Goal: Information Seeking & Learning: Learn about a topic

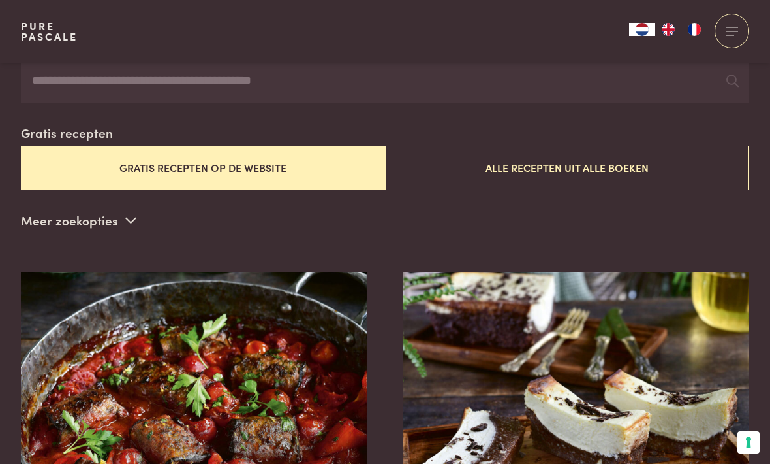
scroll to position [281, 0]
click at [453, 165] on button "Alle recepten uit alle boeken" at bounding box center [567, 168] width 364 height 44
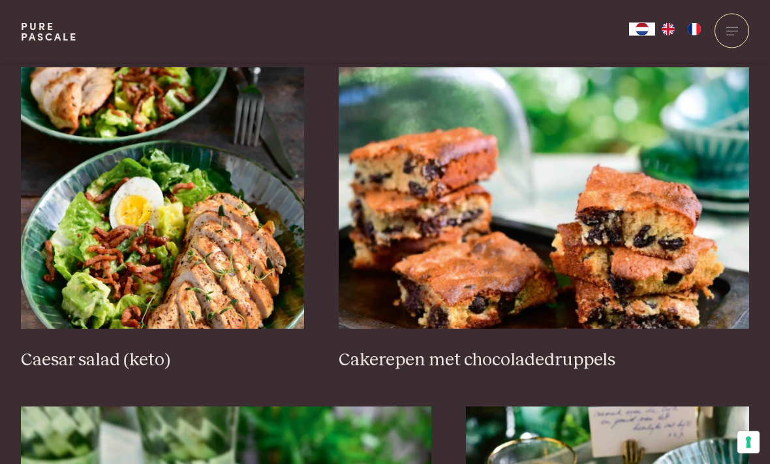
scroll to position [1911, 0]
click at [72, 360] on h3 "Caesar salad (keto)" at bounding box center [162, 360] width 283 height 23
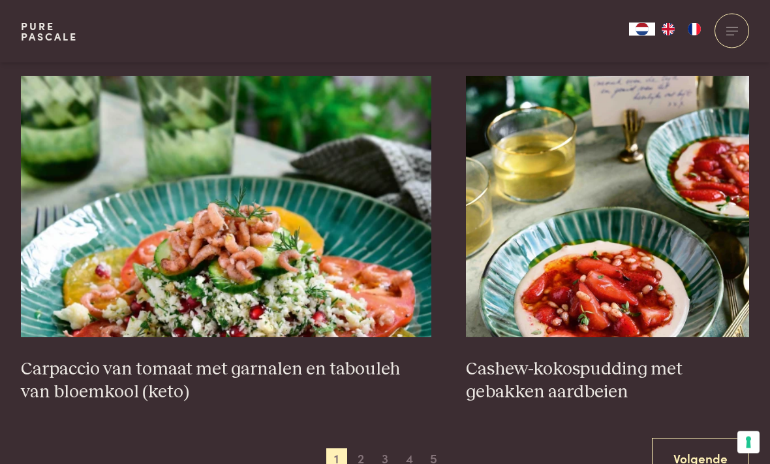
scroll to position [2241, 0]
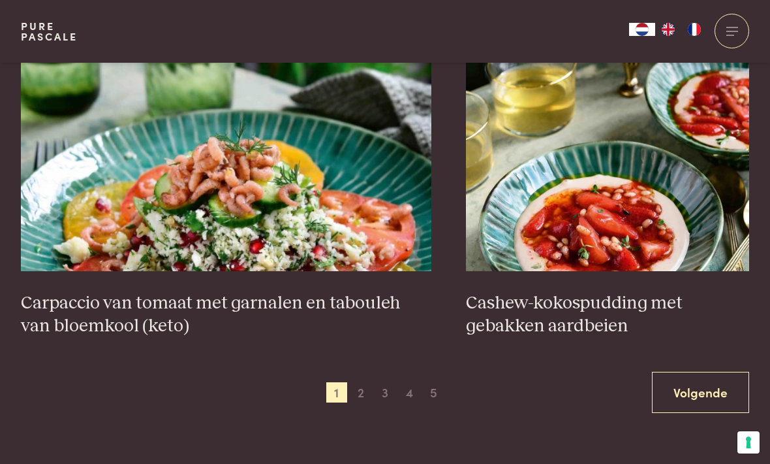
click at [356, 392] on span "2" at bounding box center [361, 392] width 21 height 21
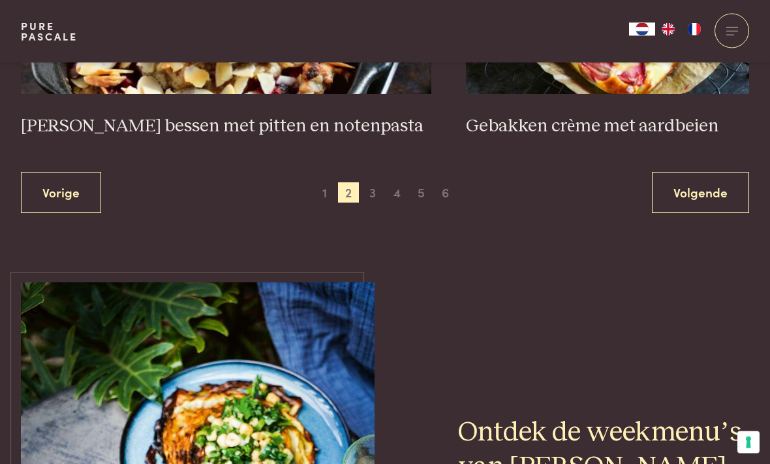
scroll to position [2498, 0]
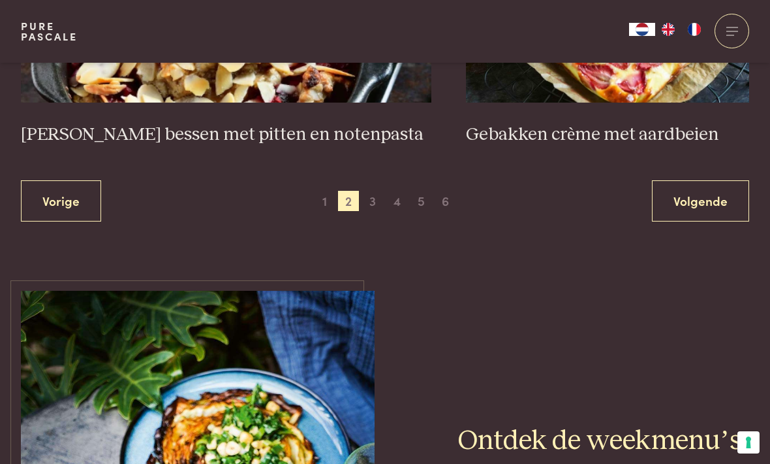
click at [372, 198] on span "3" at bounding box center [372, 201] width 21 height 21
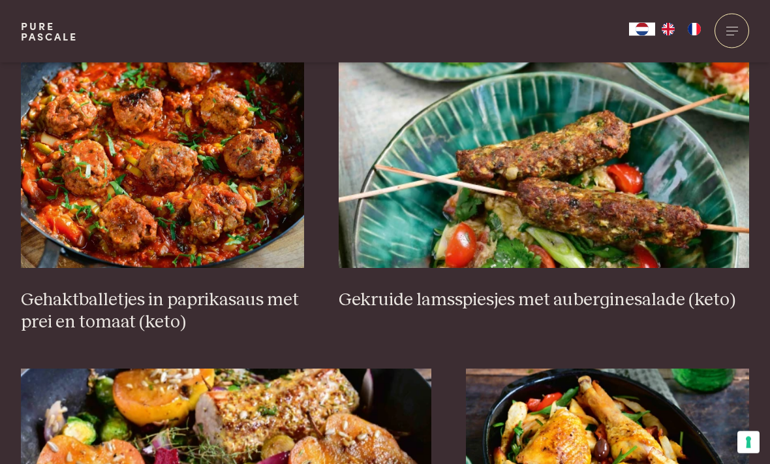
scroll to position [909, 0]
click at [67, 310] on h3 "Gehaktballetjes in paprikasaus met prei en tomaat (keto)" at bounding box center [162, 311] width 283 height 45
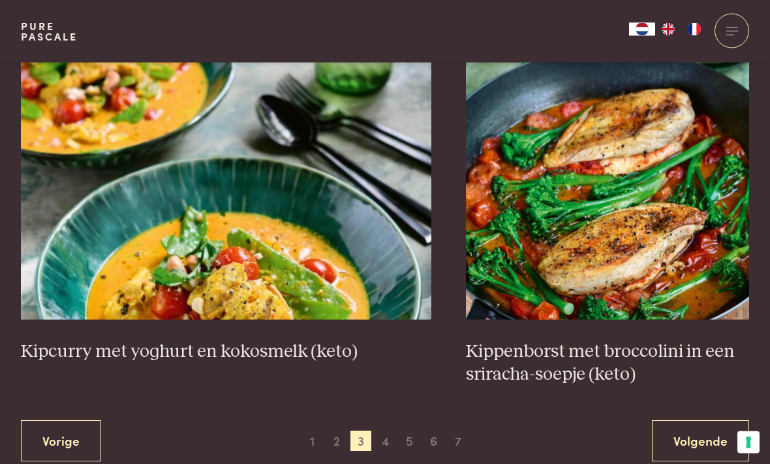
scroll to position [2304, 0]
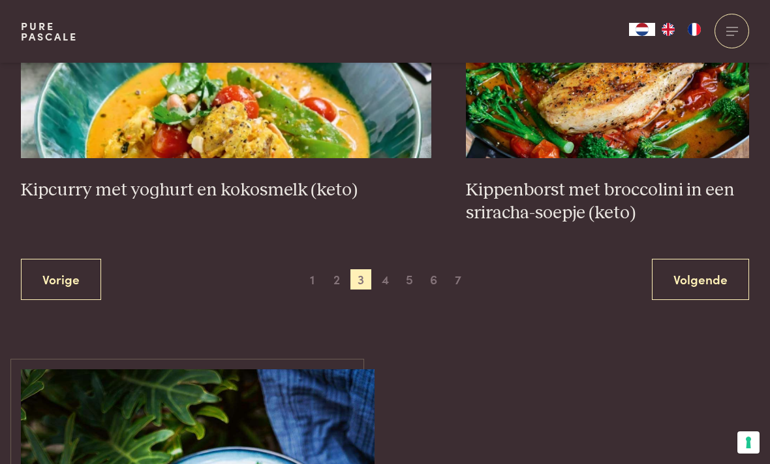
click at [378, 275] on span "4" at bounding box center [385, 279] width 21 height 21
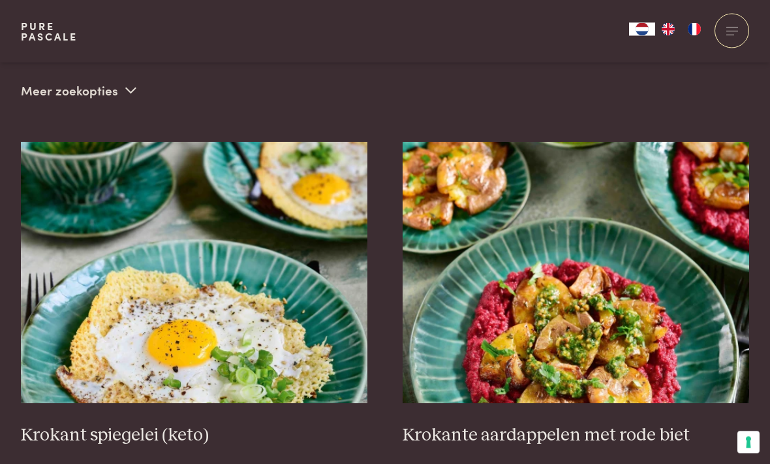
scroll to position [410, 0]
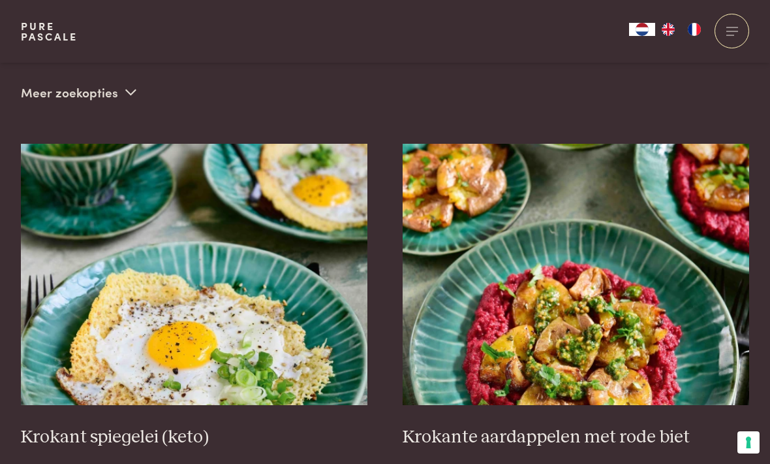
click at [187, 261] on img at bounding box center [194, 274] width 347 height 261
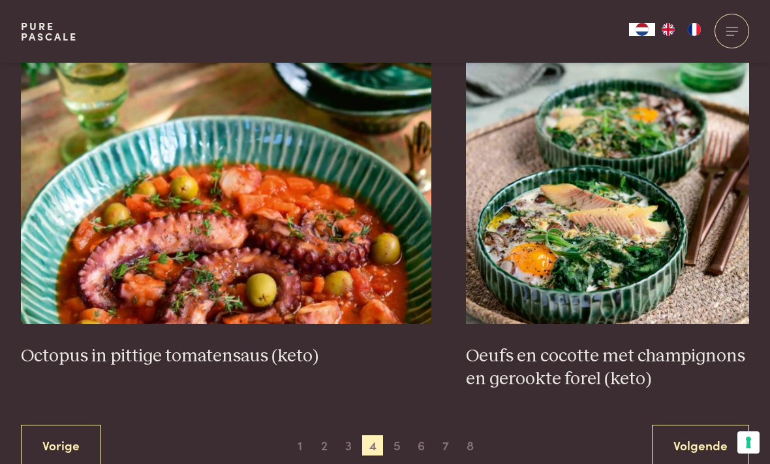
scroll to position [2281, 0]
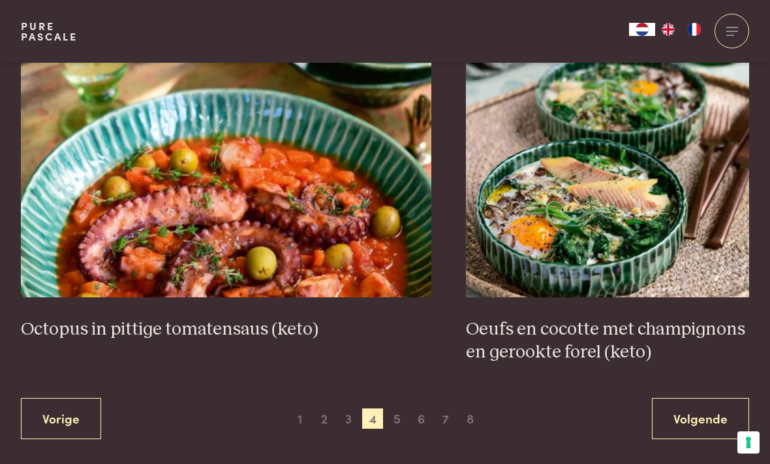
click at [395, 418] on span "5" at bounding box center [397, 418] width 21 height 21
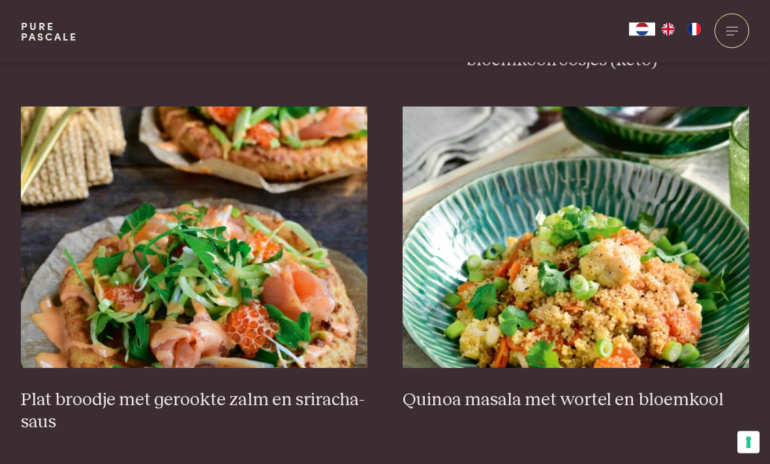
scroll to position [1574, 0]
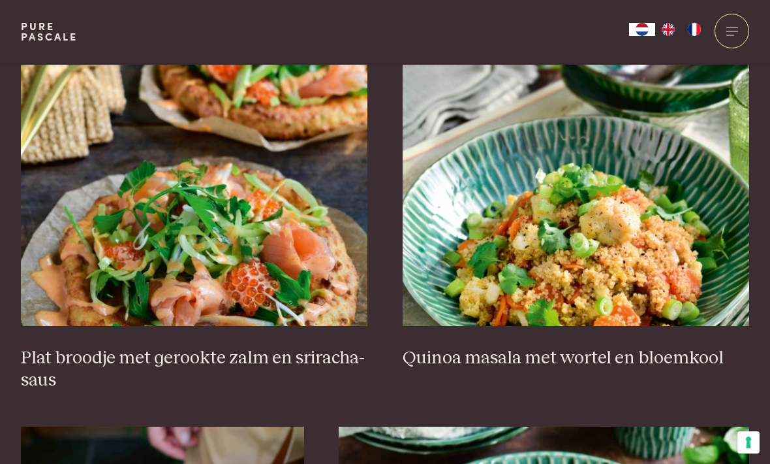
click at [107, 348] on h3 "Plat broodje met gerookte zalm en sriracha-saus" at bounding box center [194, 369] width 347 height 45
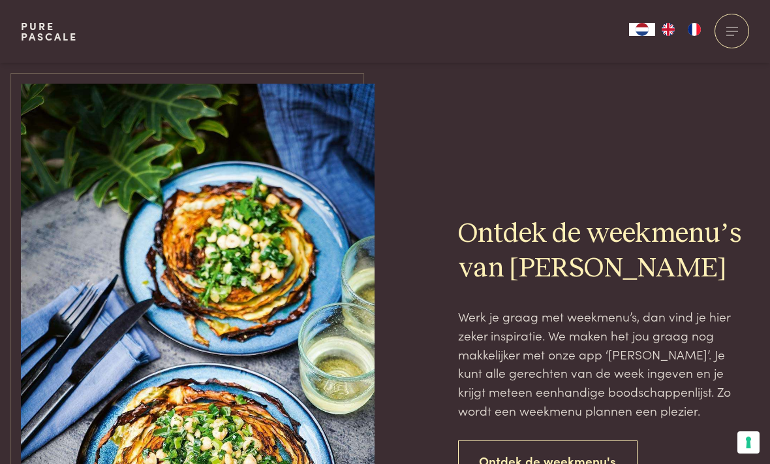
scroll to position [2823, 0]
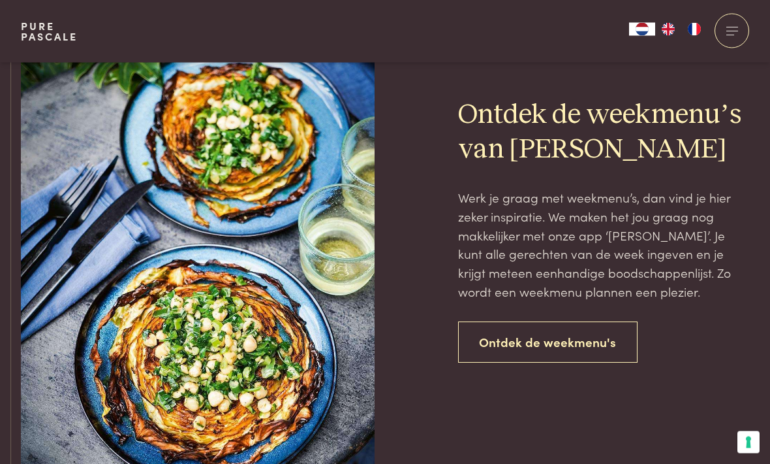
click at [497, 339] on link "Ontdek de weekmenu's" at bounding box center [548, 342] width 180 height 41
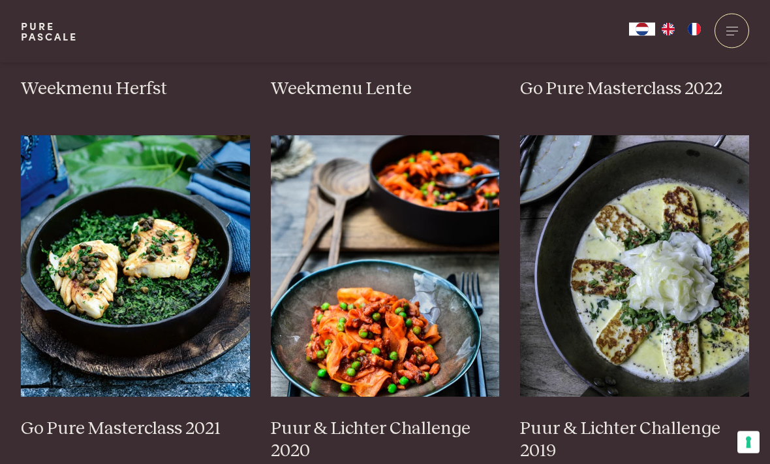
scroll to position [1001, 0]
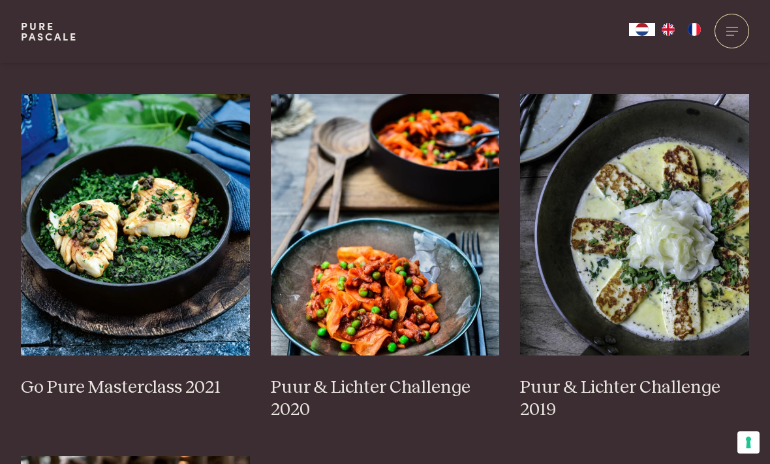
click at [83, 274] on img at bounding box center [135, 224] width 229 height 261
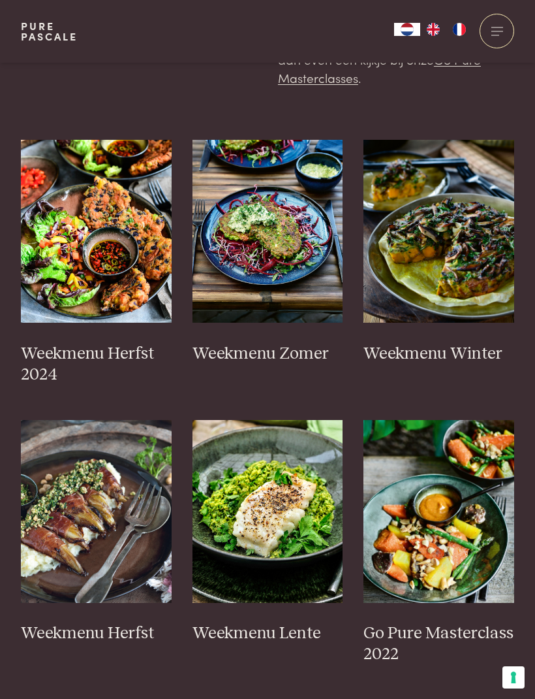
scroll to position [353, 0]
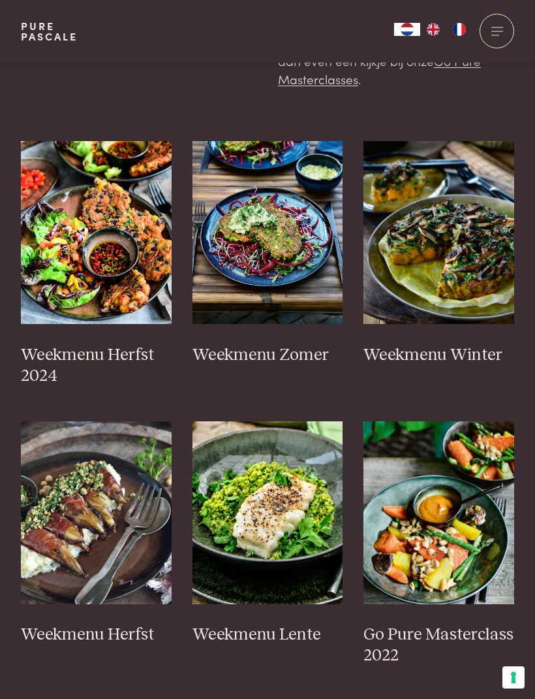
click at [67, 268] on img at bounding box center [96, 232] width 151 height 183
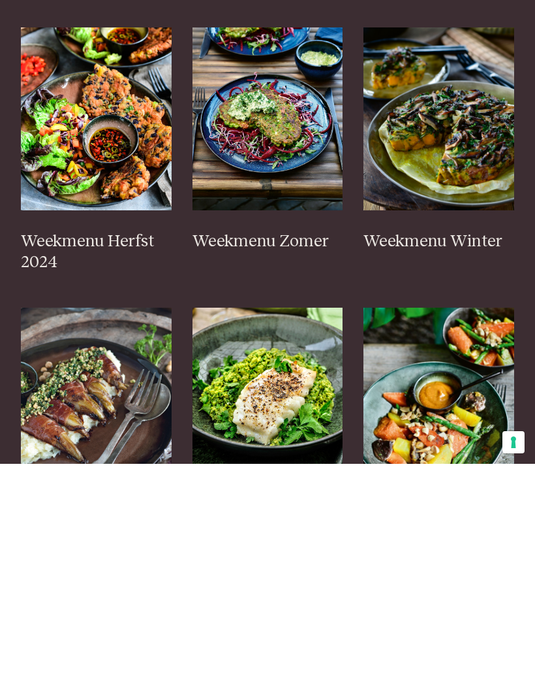
scroll to position [317, 0]
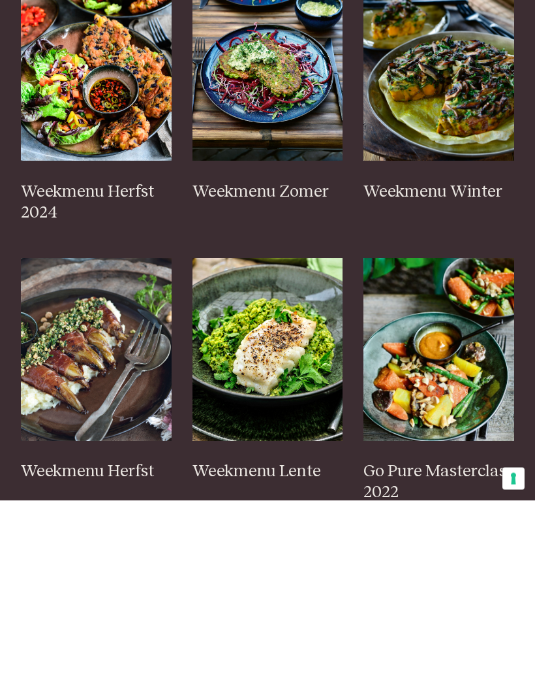
click at [67, 457] on img at bounding box center [96, 548] width 151 height 183
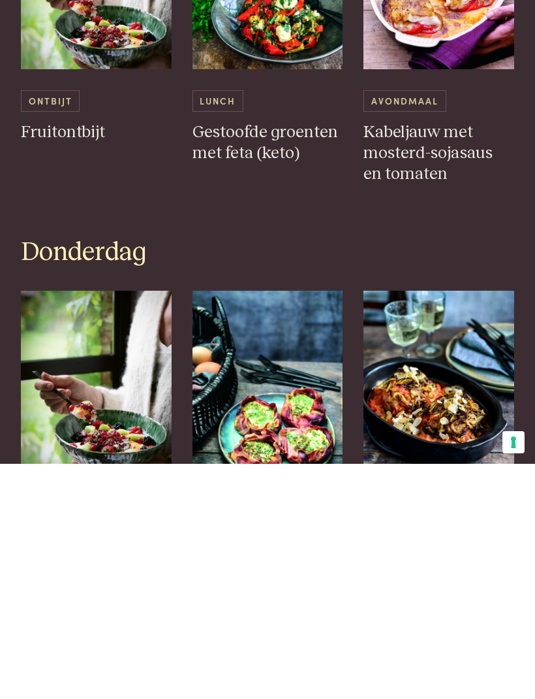
scroll to position [1370, 0]
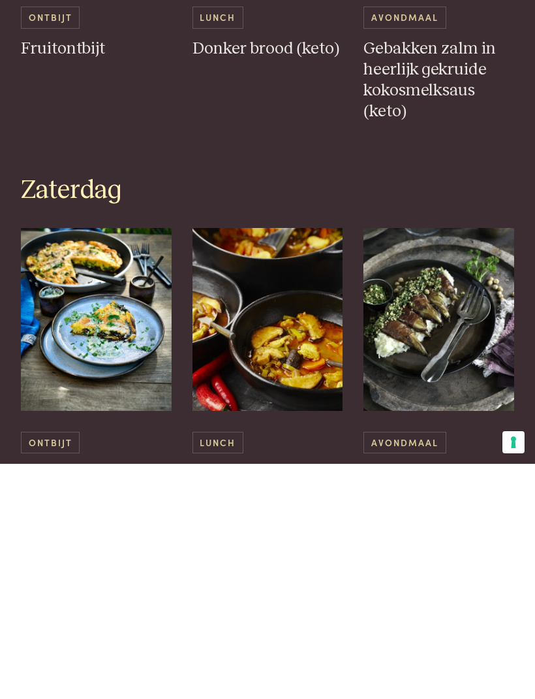
scroll to position [2289, 0]
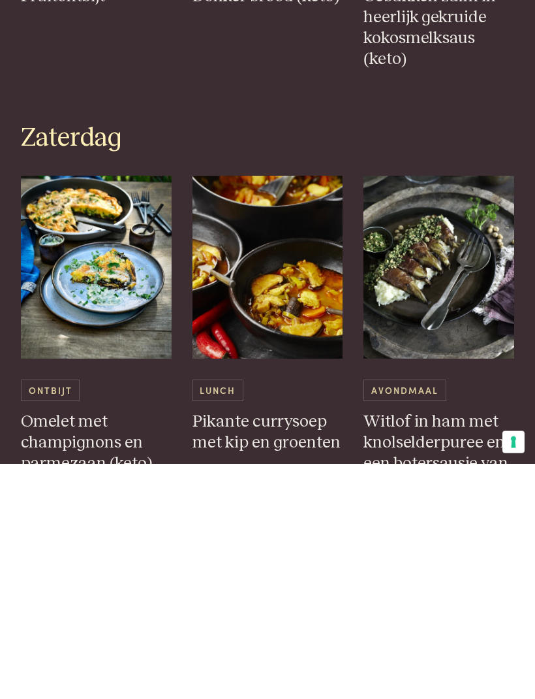
click at [227, 647] on h3 "Pikante currysoep met kip en groenten" at bounding box center [268, 668] width 151 height 42
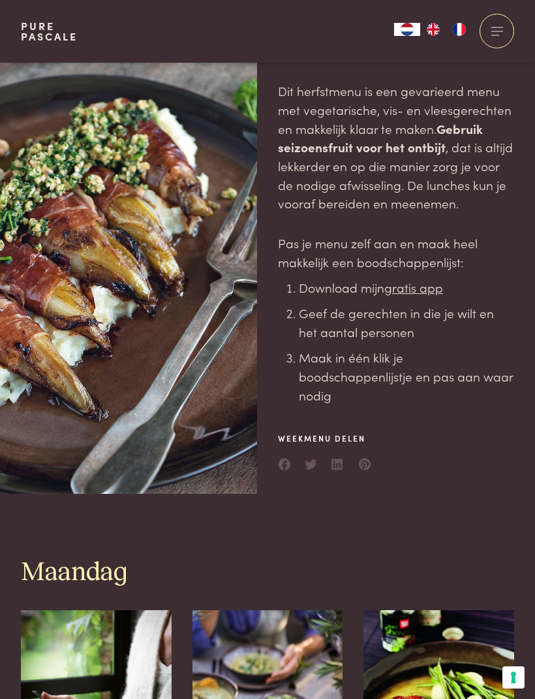
scroll to position [0, 0]
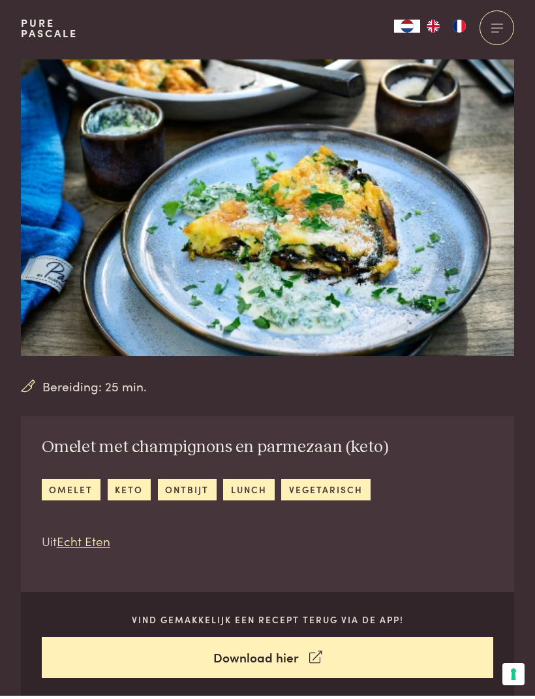
click at [23, 372] on div "Bereiding: 25 min." at bounding box center [268, 231] width 494 height 336
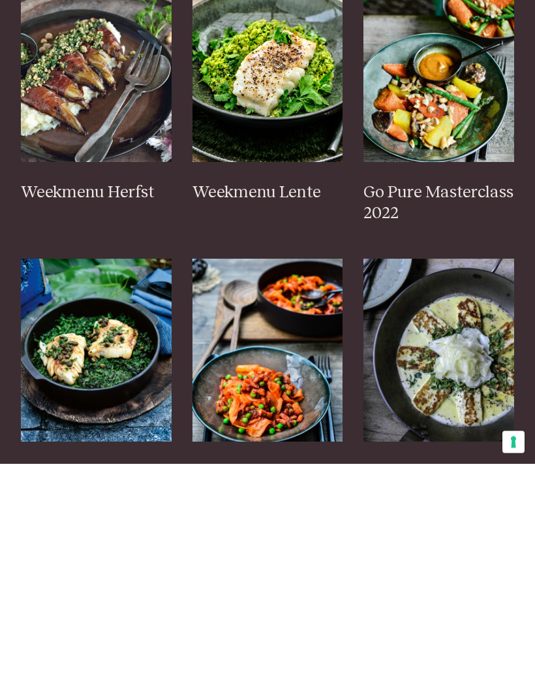
click at [411, 338] on img at bounding box center [439, 306] width 151 height 183
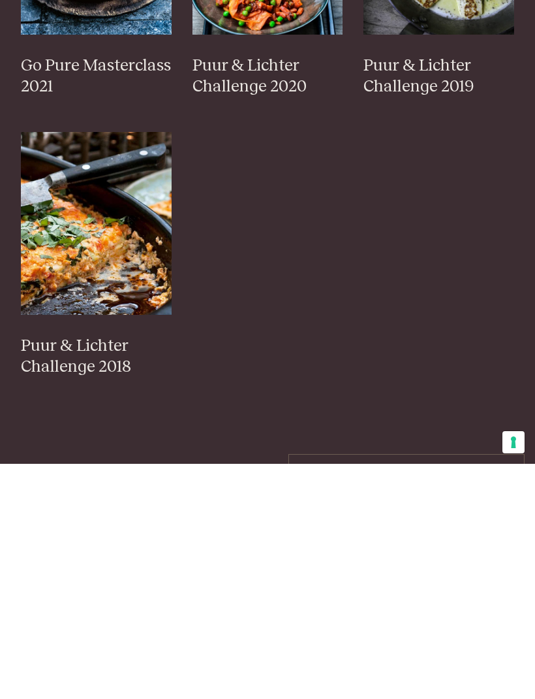
scroll to position [977, 0]
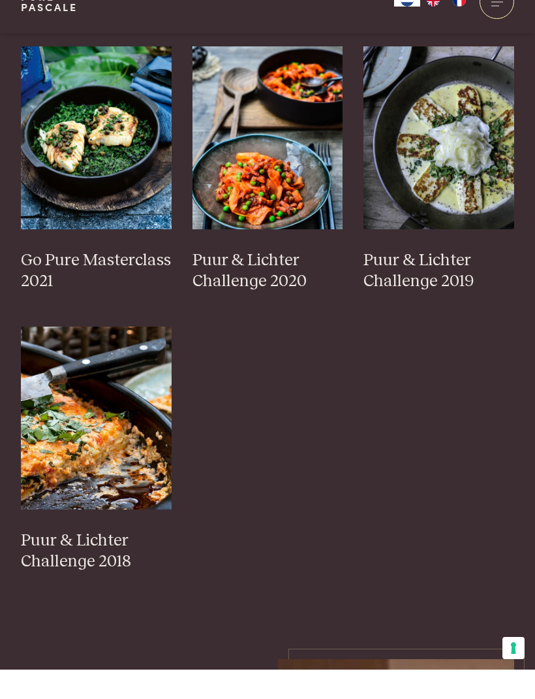
click at [56, 439] on img at bounding box center [96, 447] width 151 height 183
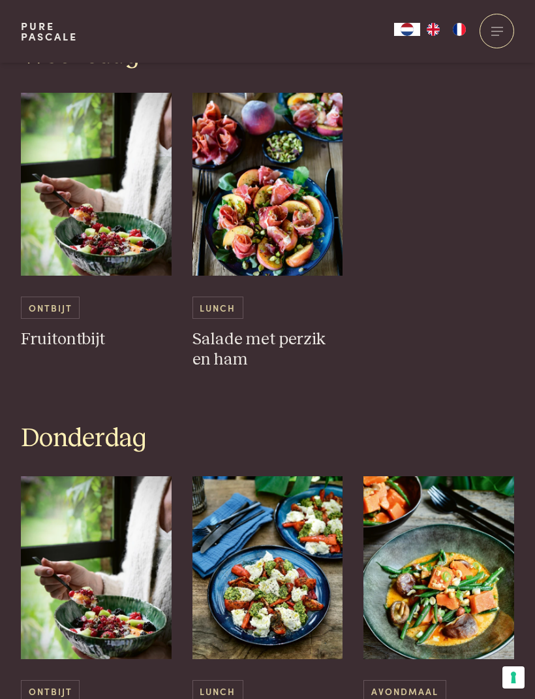
scroll to position [1476, 0]
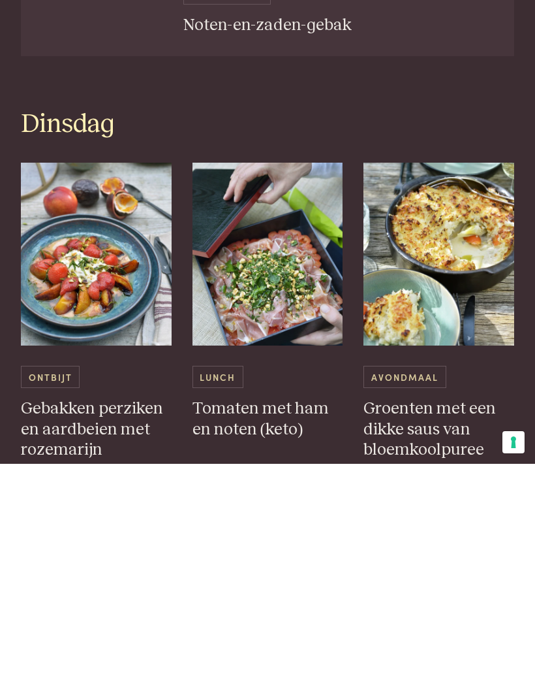
scroll to position [1161, 0]
